Goal: Information Seeking & Learning: Learn about a topic

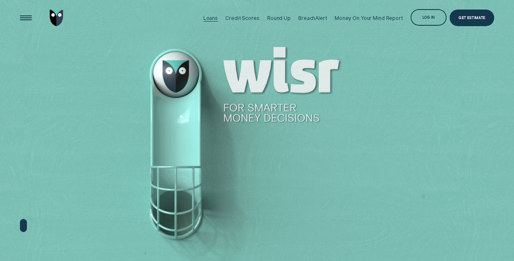
click at [218, 16] on div "Loans" at bounding box center [211, 18] width 15 height 6
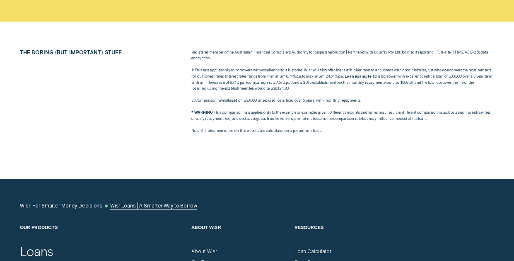
scroll to position [2633, 0]
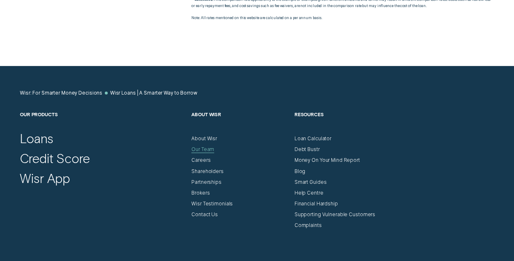
click at [206, 146] on div "Our Team" at bounding box center [203, 149] width 23 height 6
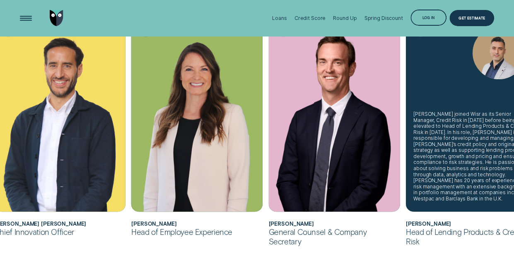
scroll to position [410, 0]
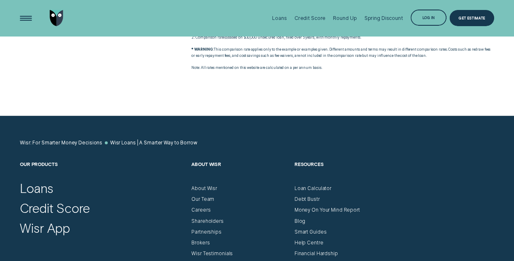
scroll to position [2583, 0]
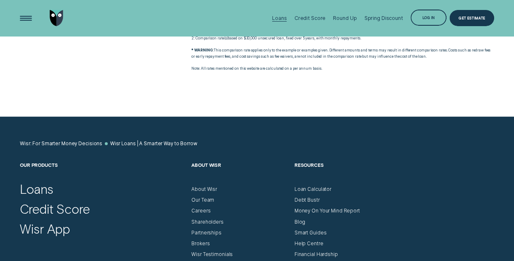
click at [284, 17] on div "Loans" at bounding box center [279, 18] width 15 height 6
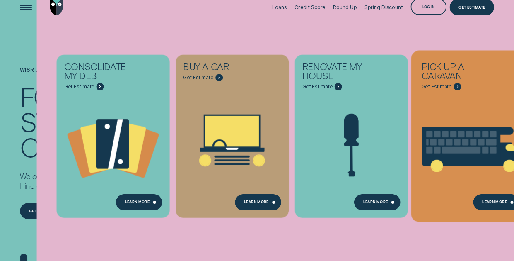
scroll to position [0, 0]
